Goal: Information Seeking & Learning: Learn about a topic

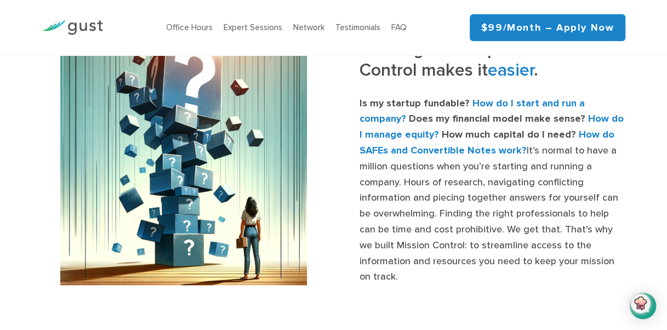
scroll to position [344, 0]
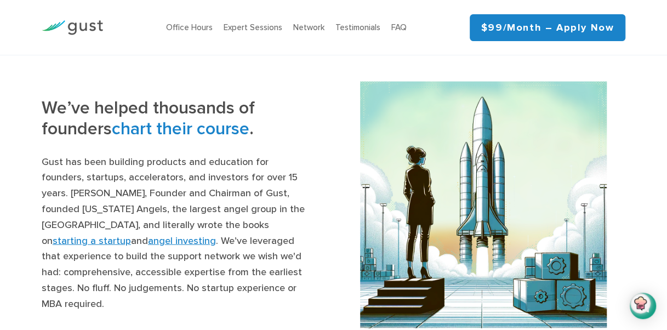
scroll to position [1105, 0]
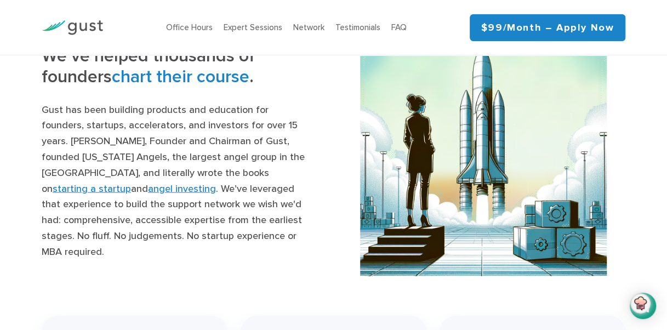
click at [216, 183] on link "angel investing" at bounding box center [182, 189] width 68 height 12
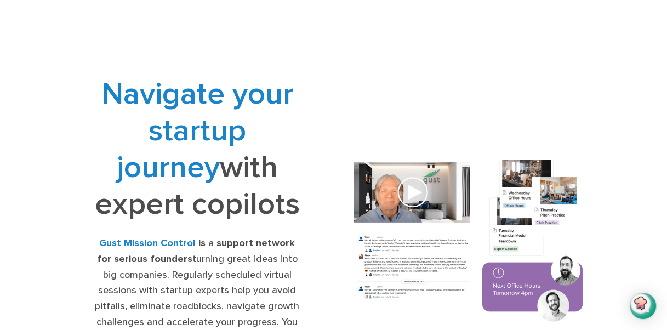
scroll to position [0, 0]
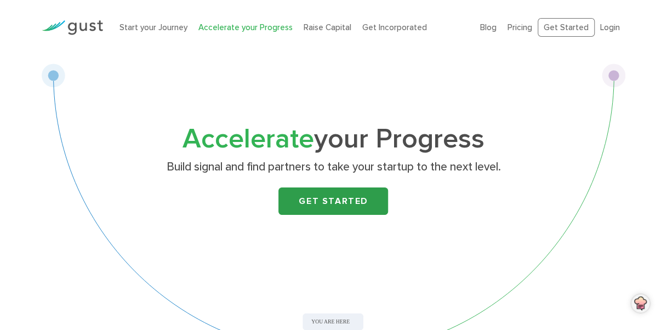
click at [333, 194] on link "Get Started" at bounding box center [333, 200] width 110 height 27
